Goal: Transaction & Acquisition: Purchase product/service

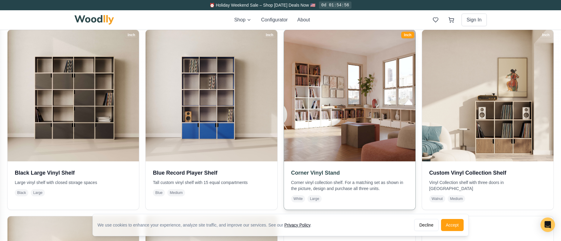
scroll to position [139, 0]
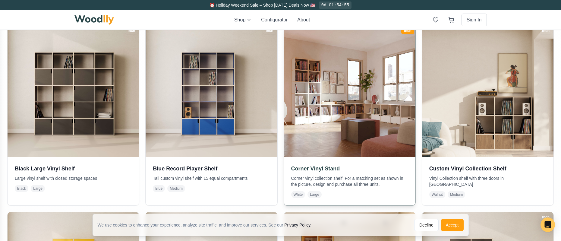
click at [317, 131] on img at bounding box center [350, 91] width 138 height 138
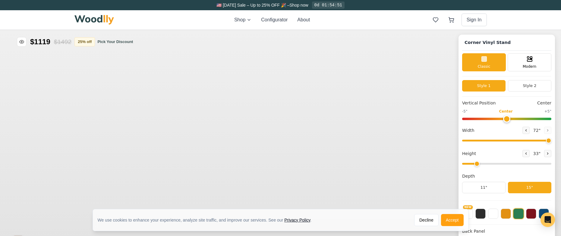
type input "72"
type input "2"
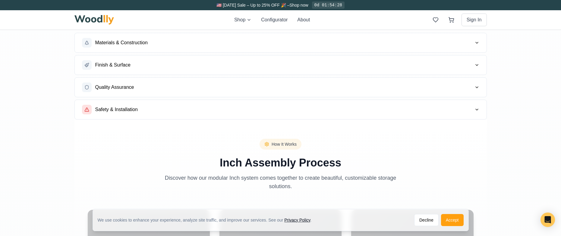
scroll to position [507, 0]
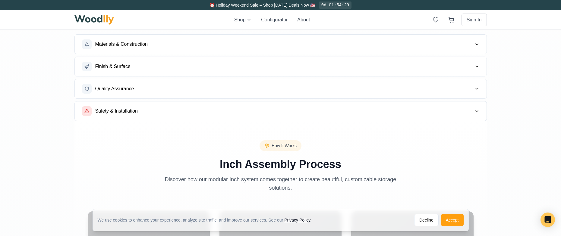
click at [231, 46] on button "Materials & Construction" at bounding box center [281, 44] width 412 height 19
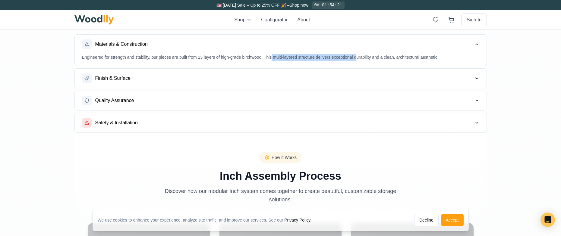
drag, startPoint x: 276, startPoint y: 57, endPoint x: 353, endPoint y: 55, distance: 77.8
click at [356, 55] on p "Engineered for strength and stability, our pieces are built from 13 layers of h…" at bounding box center [280, 57] width 397 height 7
click at [316, 82] on button "Finish & Surface" at bounding box center [281, 78] width 412 height 19
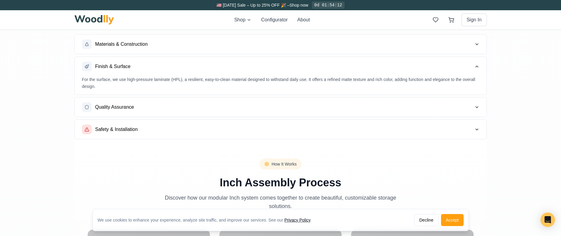
click at [289, 109] on button "Quality Assurance" at bounding box center [281, 107] width 412 height 19
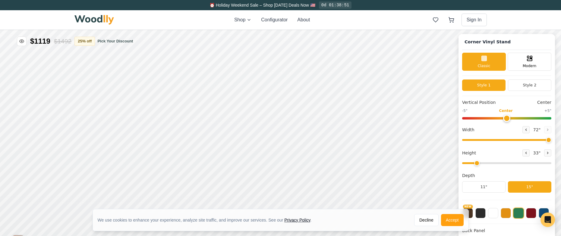
scroll to position [2, 0]
